Goal: Task Accomplishment & Management: Use online tool/utility

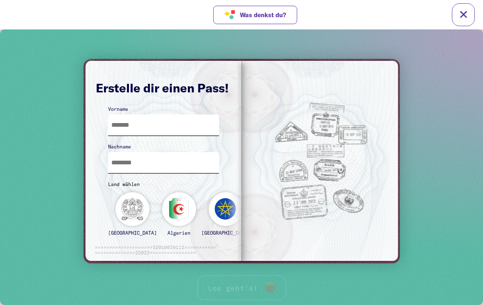
click at [200, 125] on input "text" at bounding box center [163, 125] width 111 height 21
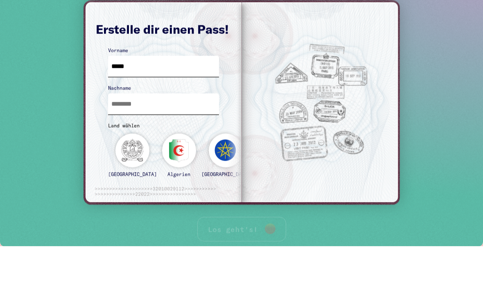
type input "*****"
click at [161, 102] on input "text" at bounding box center [163, 104] width 111 height 21
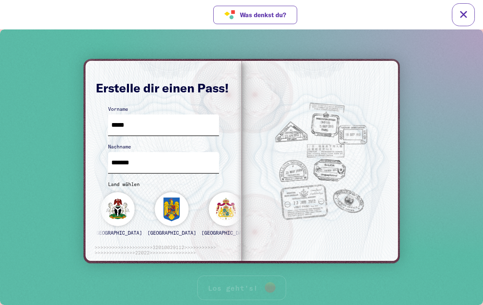
type input "******"
click at [163, 118] on input "*****" at bounding box center [163, 125] width 111 height 21
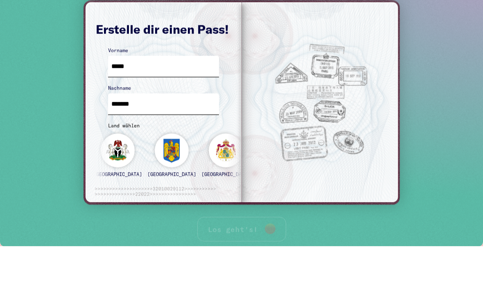
click at [120, 66] on input "*****" at bounding box center [163, 66] width 111 height 21
click at [112, 97] on input "******" at bounding box center [163, 104] width 111 height 21
click at [116, 96] on input "******" at bounding box center [163, 104] width 111 height 21
click at [115, 100] on input "******" at bounding box center [163, 104] width 111 height 21
click at [117, 104] on input "******" at bounding box center [163, 104] width 111 height 21
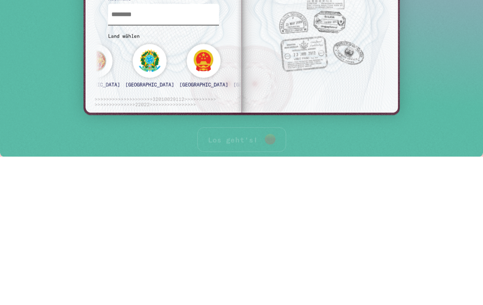
click at [233, 76] on div "[GEOGRAPHIC_DATA]" at bounding box center [257, 69] width 49 height 51
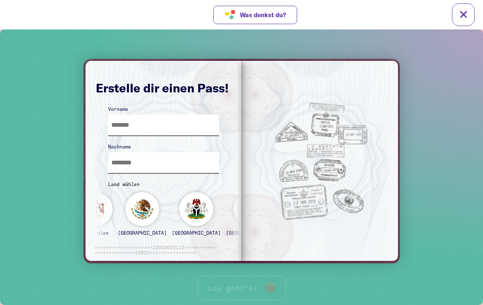
click at [280, 206] on div "[GEOGRAPHIC_DATA]" at bounding box center [304, 217] width 49 height 51
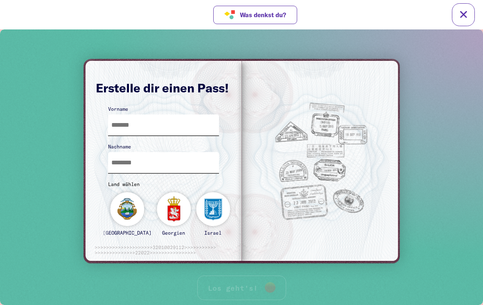
click at [235, 215] on div "Jordanien" at bounding box center [252, 217] width 34 height 51
click at [188, 123] on input "text" at bounding box center [163, 125] width 111 height 21
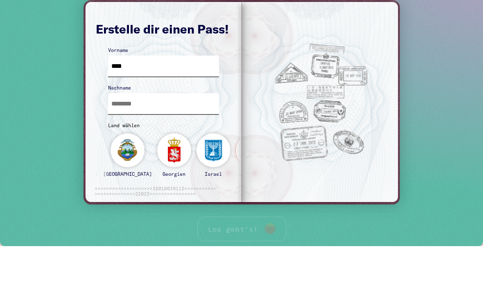
type input "****"
click at [173, 107] on input "text" at bounding box center [163, 103] width 111 height 21
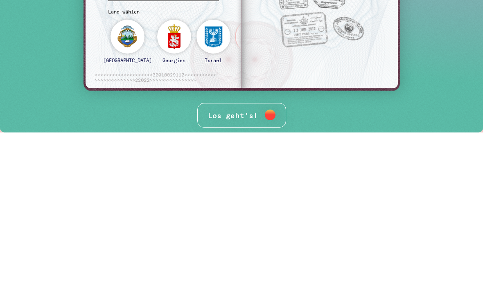
type input "****"
click at [250, 116] on div "Los geht's!" at bounding box center [241, 115] width 89 height 25
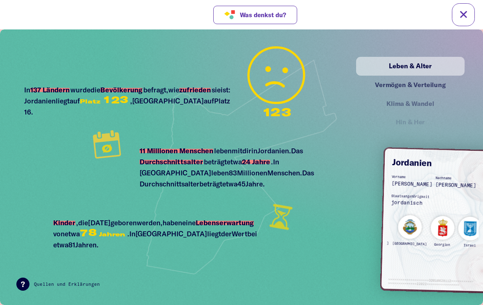
click at [24, 290] on rect at bounding box center [22, 284] width 13 height 13
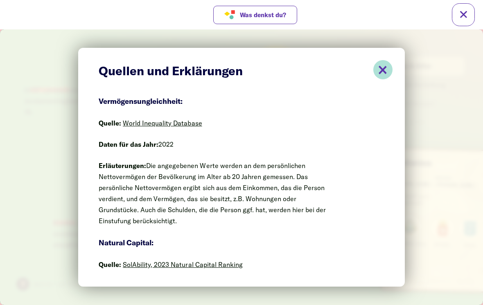
click at [384, 71] on line at bounding box center [382, 69] width 7 height 7
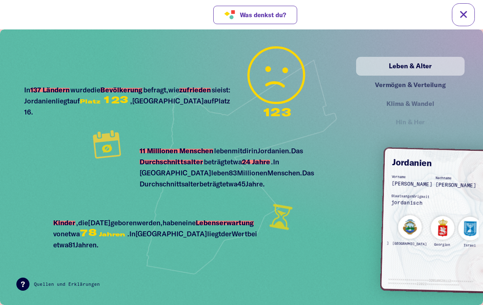
click at [26, 280] on rect at bounding box center [22, 284] width 13 height 13
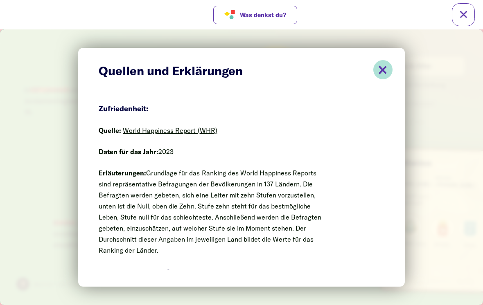
click at [383, 69] on line at bounding box center [382, 69] width 7 height 7
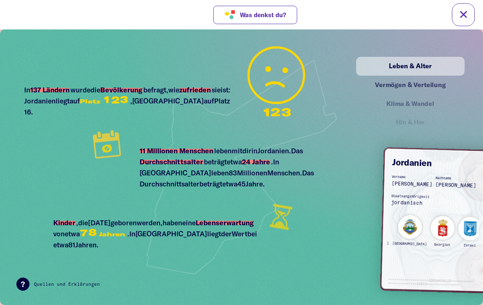
click at [397, 86] on div "Vermögen & Verteilung" at bounding box center [410, 85] width 90 height 10
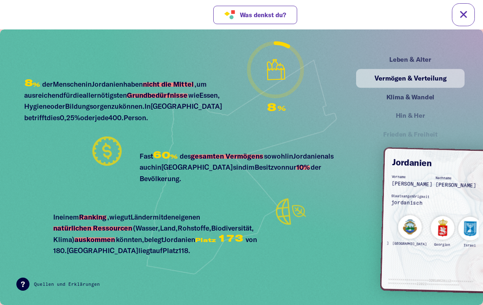
click at [402, 96] on div "Klima & Wandel" at bounding box center [410, 97] width 90 height 10
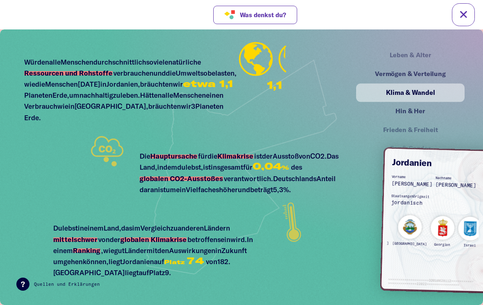
click at [412, 111] on div "Hin & Her" at bounding box center [410, 111] width 90 height 10
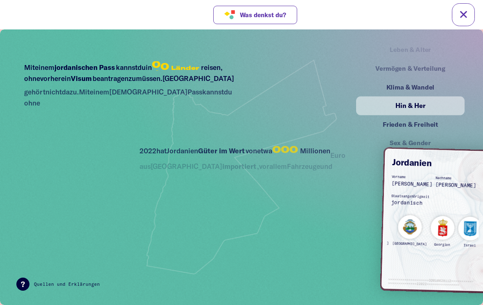
click at [422, 84] on div "Klima & Wandel" at bounding box center [410, 87] width 106 height 18
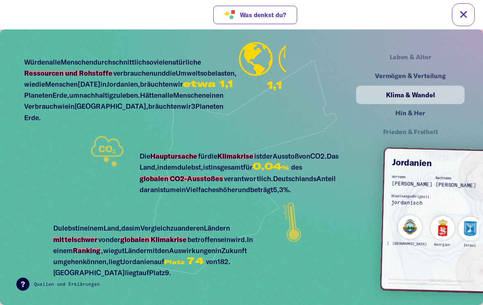
click at [431, 72] on div "Vermögen & Verteilung" at bounding box center [410, 76] width 90 height 10
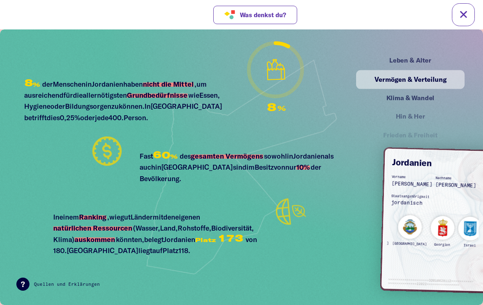
click at [413, 99] on div "Klima & Wandel" at bounding box center [410, 98] width 90 height 10
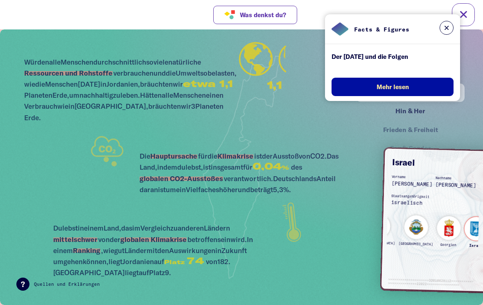
click at [409, 220] on div "[GEOGRAPHIC_DATA] Algerien [GEOGRAPHIC_DATA] [GEOGRAPHIC_DATA] [GEOGRAPHIC_DATA…" at bounding box center [479, 232] width 594 height 57
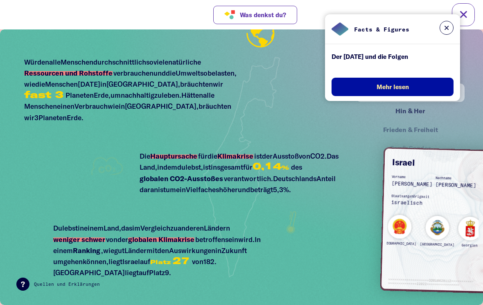
click at [445, 22] on button at bounding box center [447, 28] width 14 height 14
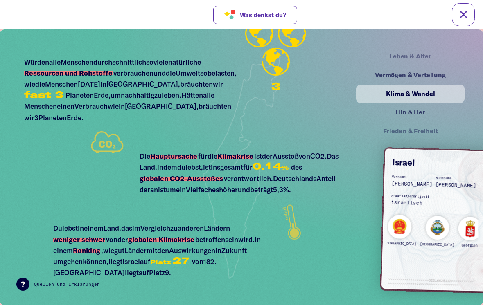
click at [425, 56] on div "Leben & Alter" at bounding box center [410, 56] width 105 height 18
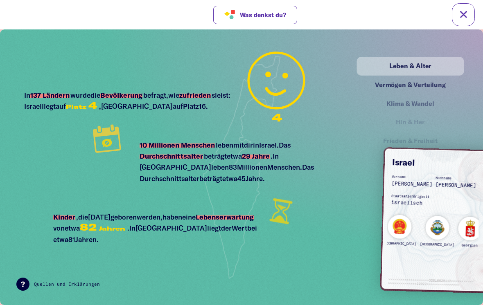
click at [431, 86] on div "Vermögen & Verteilung" at bounding box center [410, 85] width 90 height 10
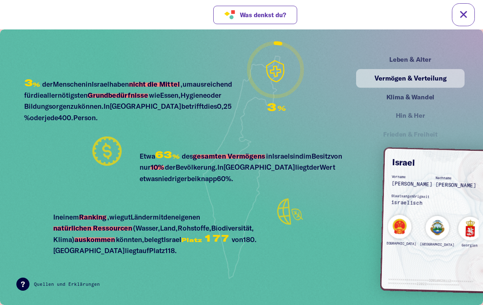
click at [422, 113] on div "Hin & Her" at bounding box center [410, 116] width 89 height 10
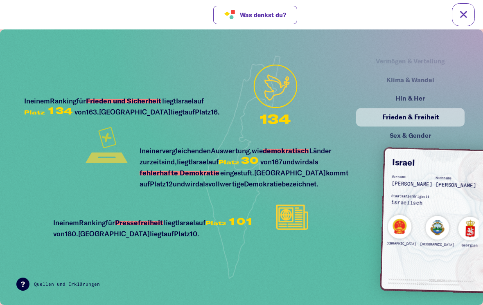
click at [416, 131] on div "Sex & Gender" at bounding box center [410, 136] width 90 height 10
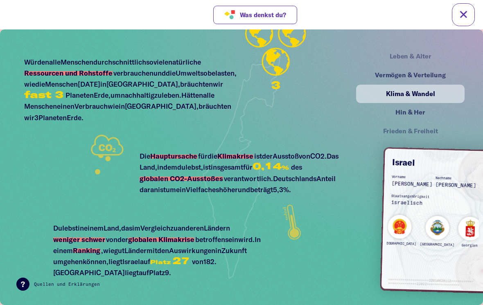
click at [429, 60] on div "Leben & Alter" at bounding box center [410, 57] width 89 height 10
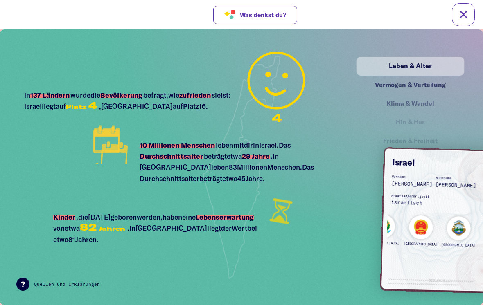
click at [403, 221] on div "[GEOGRAPHIC_DATA]" at bounding box center [420, 233] width 35 height 36
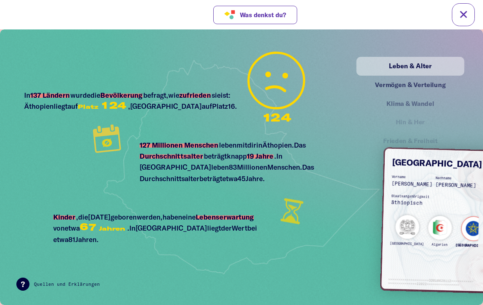
click at [398, 219] on div "[GEOGRAPHIC_DATA]" at bounding box center [407, 233] width 35 height 36
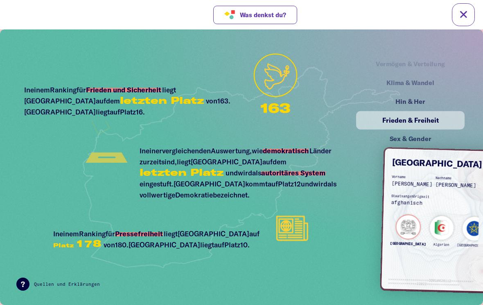
click at [415, 98] on div "Hin & Her" at bounding box center [410, 102] width 106 height 18
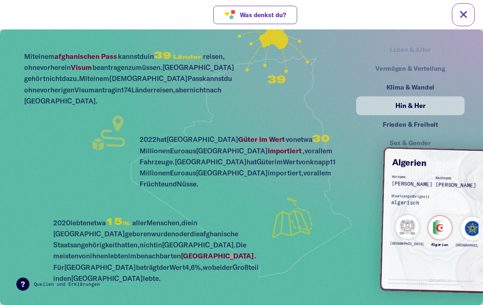
click at [437, 223] on div "Algerien" at bounding box center [439, 234] width 25 height 36
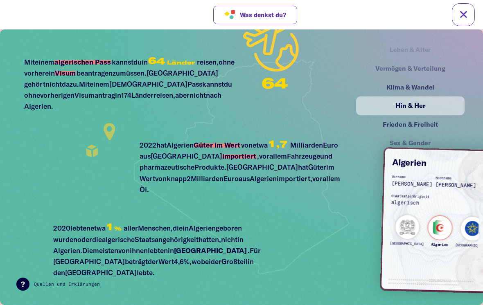
click at [455, 225] on div "[GEOGRAPHIC_DATA]" at bounding box center [472, 235] width 35 height 36
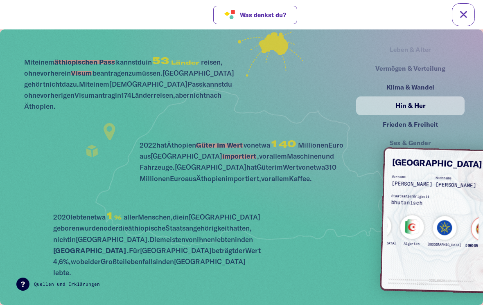
click at [465, 221] on div "[GEOGRAPHIC_DATA]" at bounding box center [483, 235] width 37 height 36
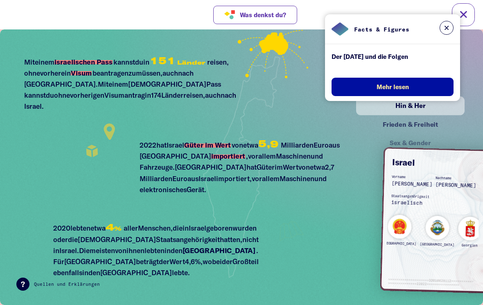
click at [448, 27] on button at bounding box center [447, 28] width 14 height 14
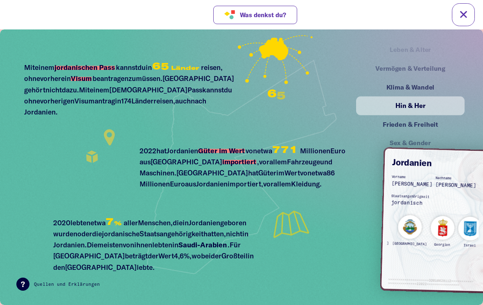
click at [469, 219] on div "[GEOGRAPHIC_DATA] Algerien [GEOGRAPHIC_DATA] [GEOGRAPHIC_DATA] [GEOGRAPHIC_DATA…" at bounding box center [473, 231] width 594 height 57
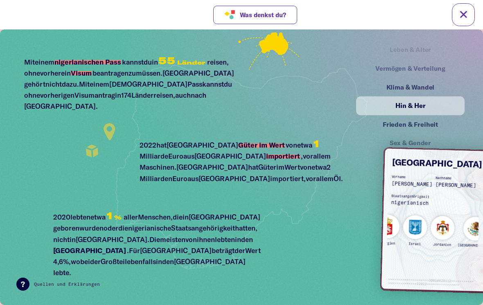
click at [466, 217] on div "[GEOGRAPHIC_DATA] Algerien [GEOGRAPHIC_DATA] [GEOGRAPHIC_DATA] [GEOGRAPHIC_DATA…" at bounding box center [419, 230] width 596 height 57
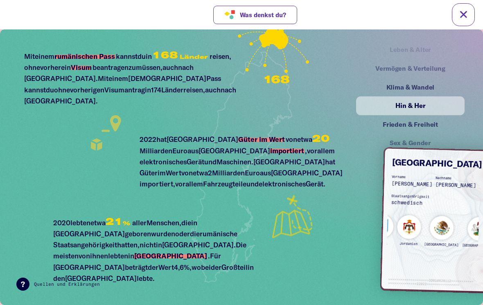
click at [461, 218] on div "[GEOGRAPHIC_DATA] Algerien [GEOGRAPHIC_DATA] [GEOGRAPHIC_DATA] [GEOGRAPHIC_DATA…" at bounding box center [385, 229] width 596 height 57
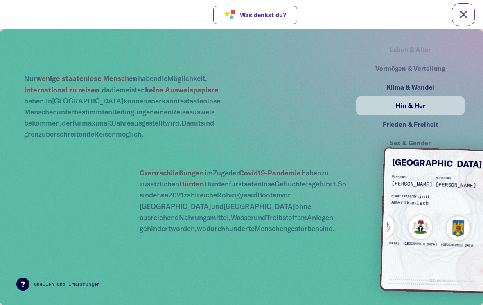
click at [465, 218] on div "[GEOGRAPHIC_DATA] Algerien [GEOGRAPHIC_DATA] [GEOGRAPHIC_DATA] [GEOGRAPHIC_DATA…" at bounding box center [326, 228] width 596 height 57
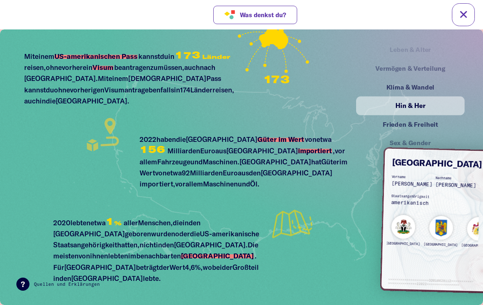
click at [460, 214] on div "[GEOGRAPHIC_DATA] Algerien [GEOGRAPHIC_DATA] [GEOGRAPHIC_DATA] [GEOGRAPHIC_DATA…" at bounding box center [309, 227] width 596 height 57
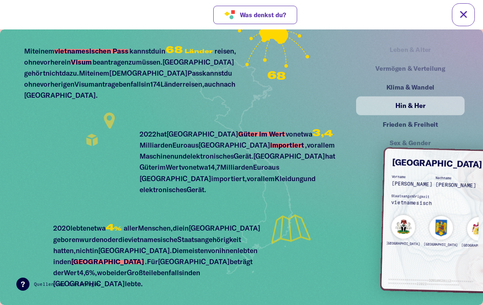
click at [434, 121] on div "Frieden & Freiheit" at bounding box center [410, 125] width 90 height 10
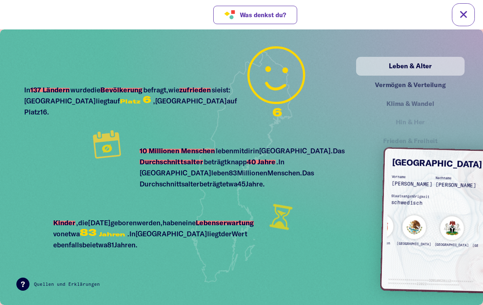
click at [412, 99] on div "Klima & Wandel" at bounding box center [410, 104] width 89 height 10
click at [403, 77] on div "Vermögen & Verteilung" at bounding box center [410, 85] width 106 height 18
click at [415, 86] on div "Vermögen & Verteilung" at bounding box center [410, 85] width 90 height 10
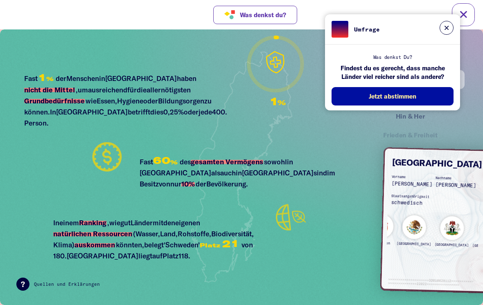
click at [445, 26] on button at bounding box center [447, 28] width 14 height 14
